Goal: Find specific page/section: Find specific page/section

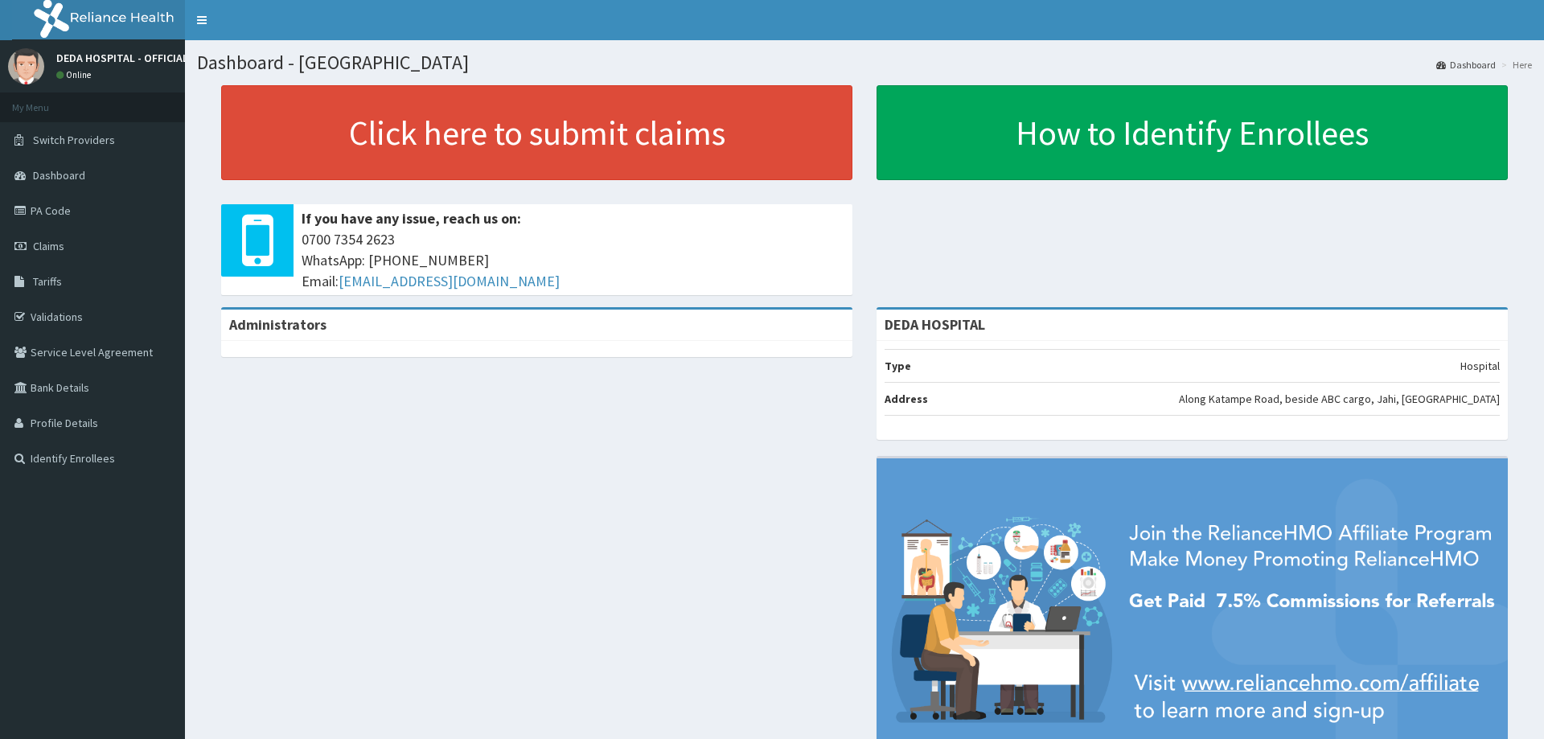
click at [75, 218] on link "PA Code" at bounding box center [92, 210] width 185 height 35
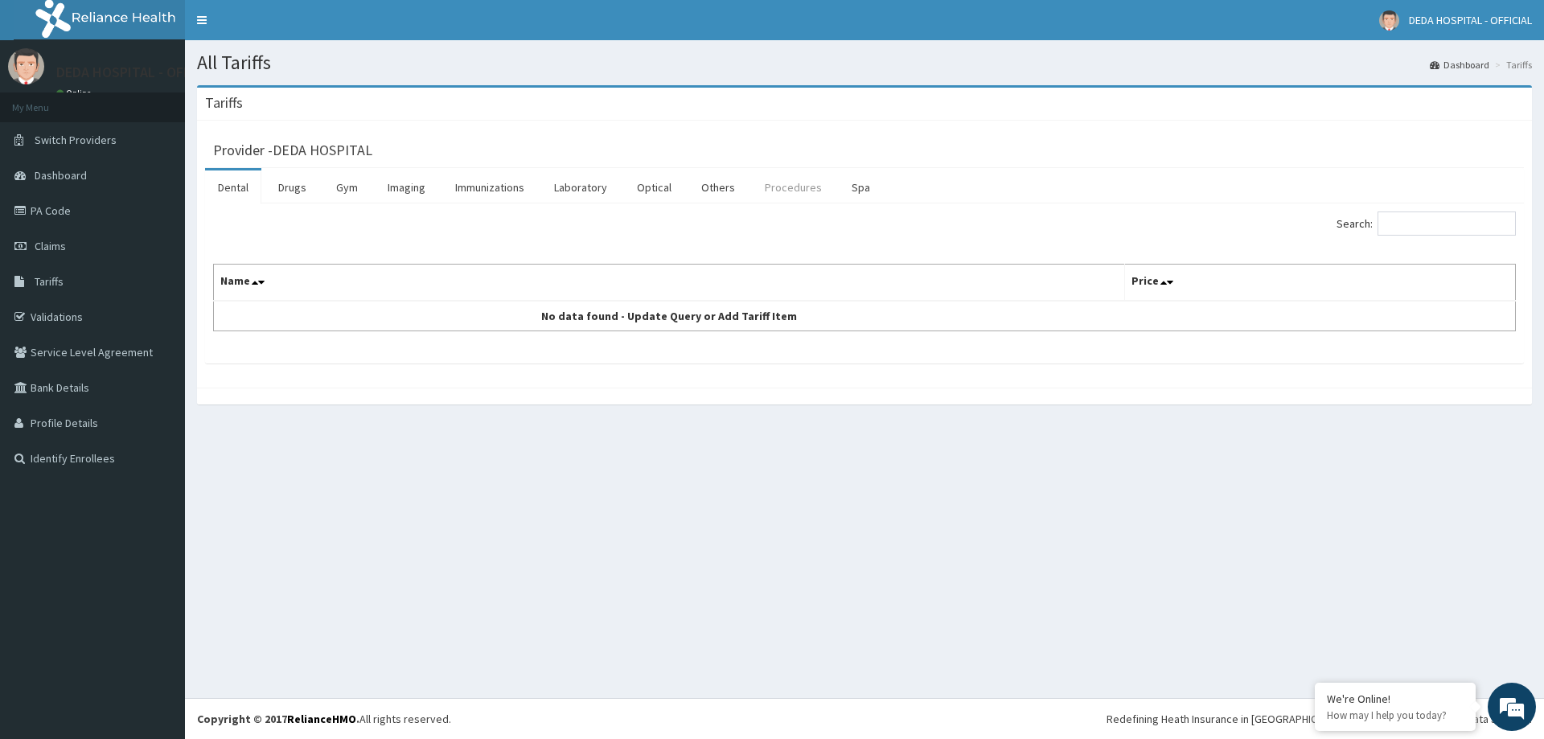
click at [764, 190] on link "Procedures" at bounding box center [793, 188] width 83 height 34
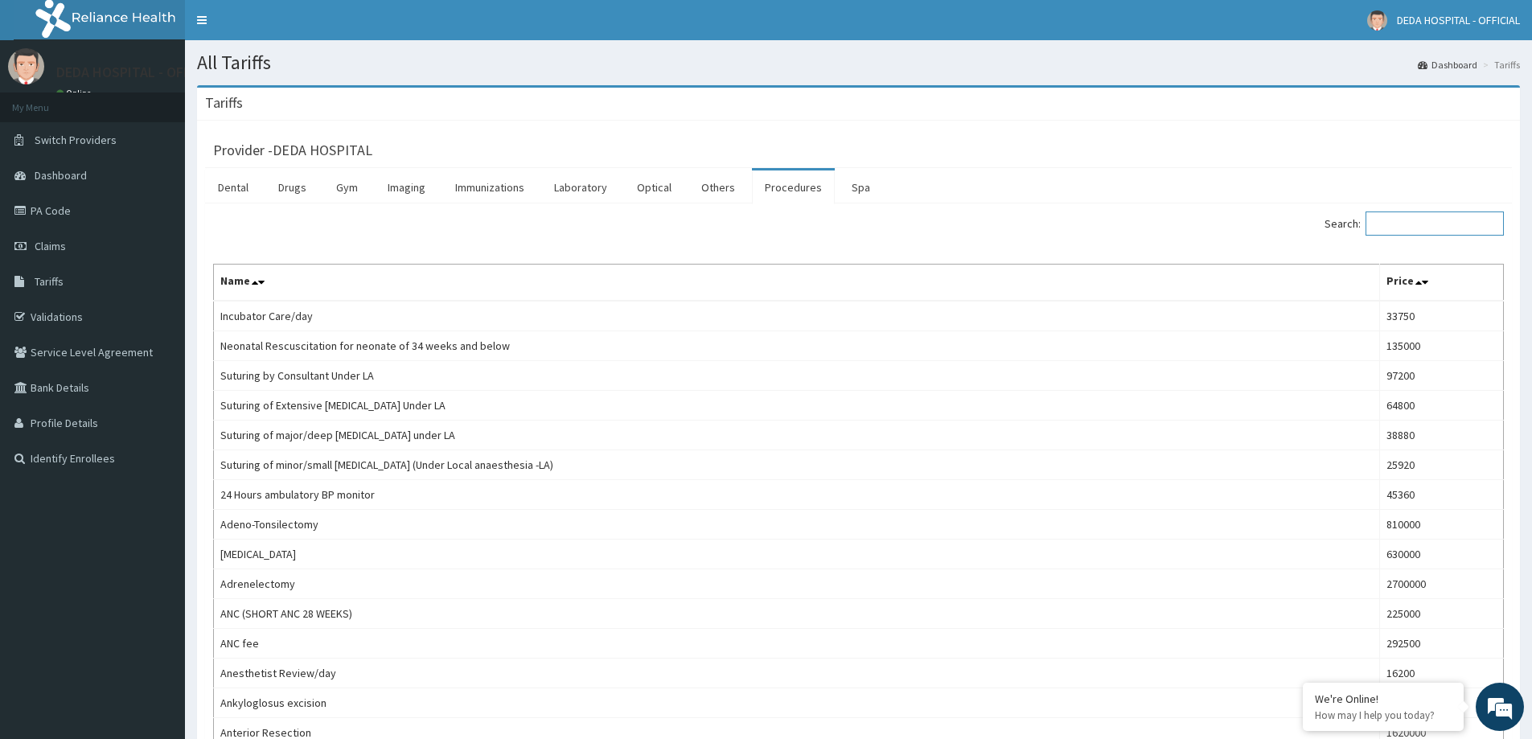
click at [1474, 224] on input "Search:" at bounding box center [1435, 224] width 138 height 24
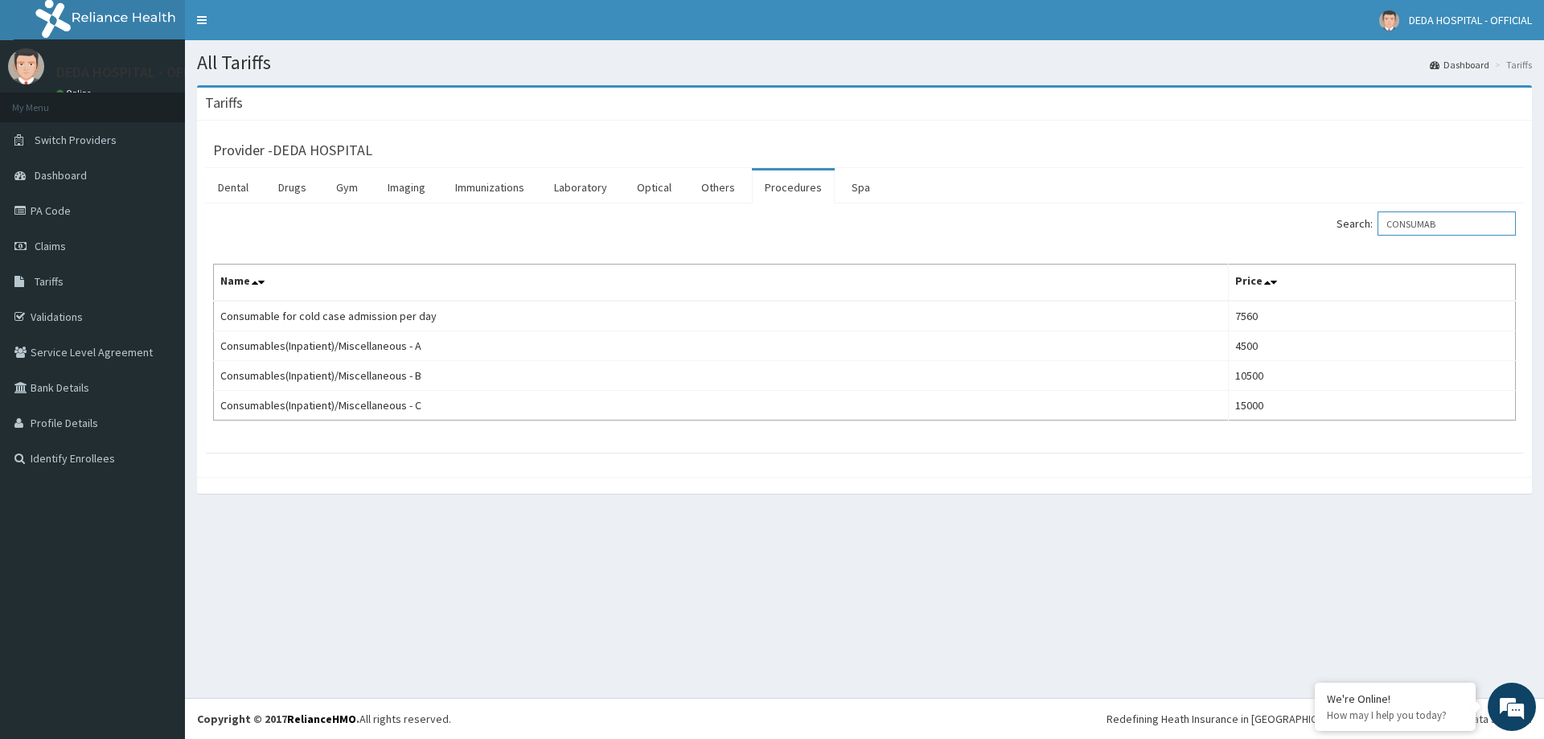
type input "CONSUMAB"
